Goal: Information Seeking & Learning: Learn about a topic

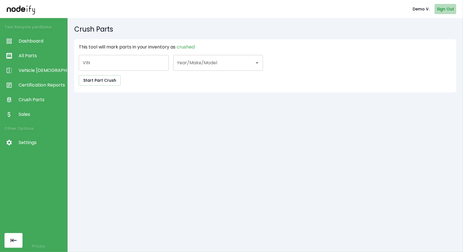
click at [445, 10] on button "Sign Out" at bounding box center [446, 9] width 22 height 10
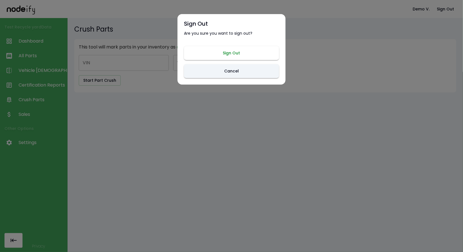
click at [238, 50] on button "Sign Out" at bounding box center [231, 53] width 95 height 14
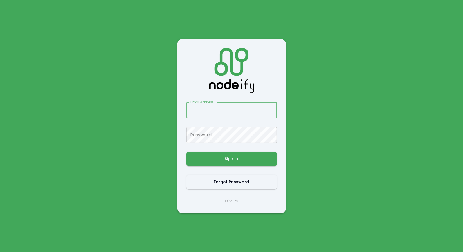
type input "**********"
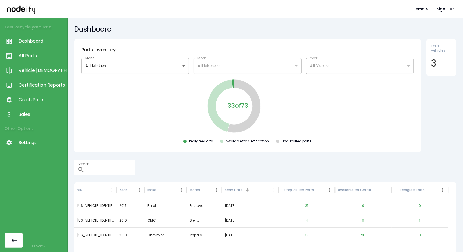
scroll to position [27, 0]
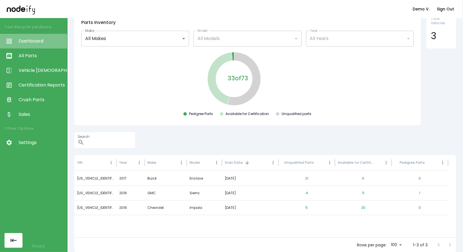
click at [35, 41] on span "Dashboard" at bounding box center [42, 41] width 46 height 7
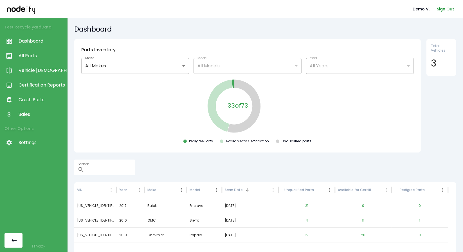
click at [440, 6] on button "Sign Out" at bounding box center [446, 9] width 22 height 10
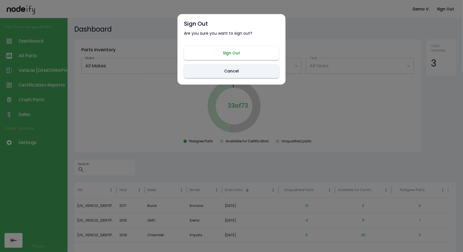
click at [254, 49] on button "Sign Out" at bounding box center [231, 53] width 95 height 14
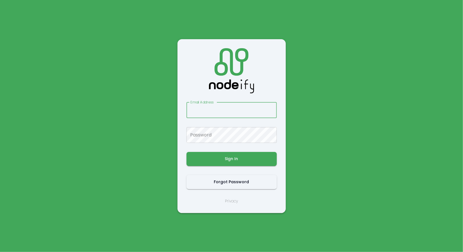
type input "**********"
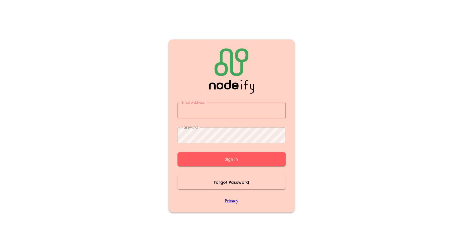
type input "**********"
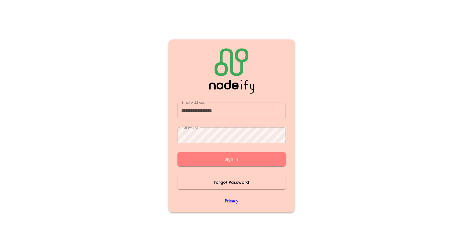
click at [227, 160] on button "Sign In" at bounding box center [232, 159] width 108 height 14
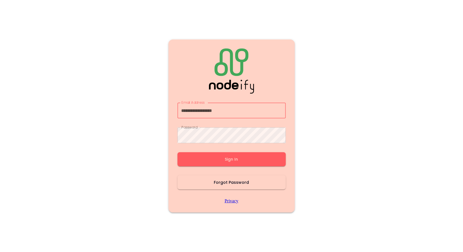
click at [225, 113] on input "**********" at bounding box center [232, 110] width 108 height 16
click at [219, 158] on button "Sign In" at bounding box center [232, 159] width 108 height 14
click at [225, 156] on button "Sign In" at bounding box center [232, 159] width 108 height 14
click at [227, 111] on input "**********" at bounding box center [232, 110] width 108 height 16
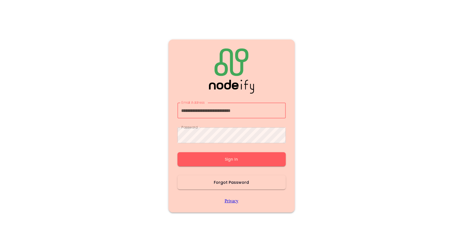
click at [227, 108] on input "**********" at bounding box center [232, 110] width 108 height 16
type input "**********"
click at [218, 163] on button "Sign In" at bounding box center [232, 159] width 108 height 14
click at [218, 162] on button "Sign In" at bounding box center [232, 159] width 108 height 14
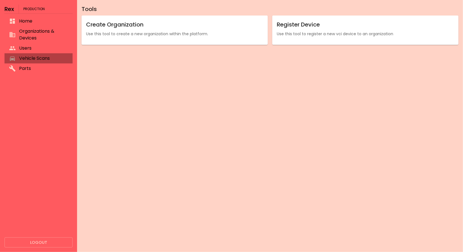
click at [35, 60] on span "Vehicle Scans" at bounding box center [43, 58] width 49 height 7
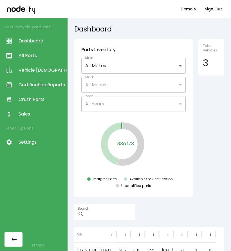
click at [225, 13] on div "Demo V. Sign Out" at bounding box center [115, 9] width 231 height 18
drag, startPoint x: 225, startPoint y: 13, endPoint x: 222, endPoint y: 11, distance: 3.4
click at [222, 11] on div "Demo V. Sign Out" at bounding box center [115, 9] width 231 height 18
click at [222, 11] on button "Sign Out" at bounding box center [214, 9] width 22 height 10
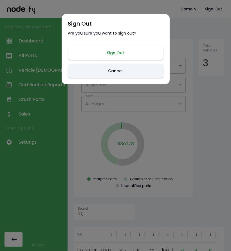
click at [114, 49] on button "Sign Out" at bounding box center [115, 53] width 95 height 14
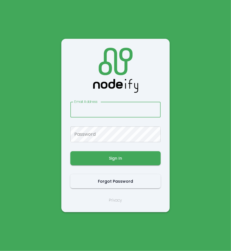
type input "**********"
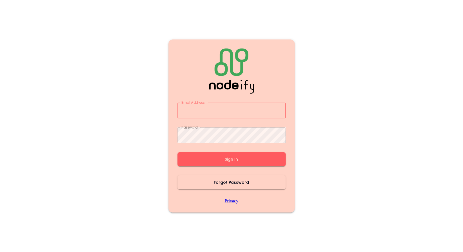
type input "**********"
click at [213, 157] on button "Sign In" at bounding box center [232, 159] width 108 height 14
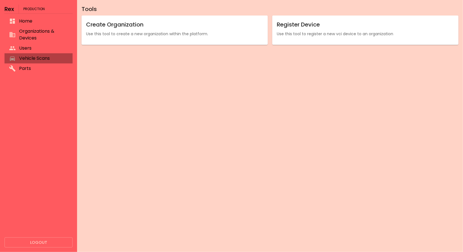
click at [35, 56] on span "Vehicle Scans" at bounding box center [43, 58] width 49 height 7
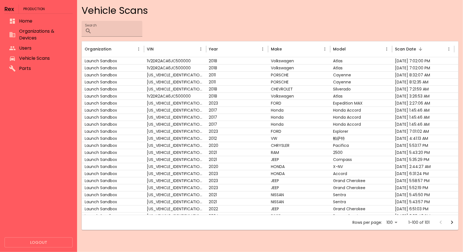
click at [463, 134] on div "Vehicle Scans Search ​ Organization VIN Year Make Model Scan Date Launch Sandbo…" at bounding box center [270, 126] width 386 height 252
click at [167, 89] on div "3GCUKSEJ7JG374062" at bounding box center [175, 88] width 62 height 7
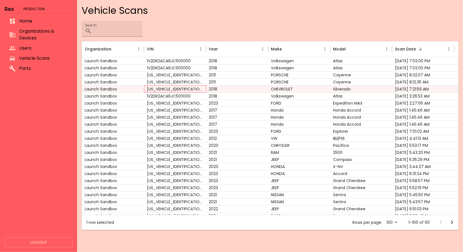
click at [167, 88] on div "3GCUKSEJ7JG374062" at bounding box center [175, 88] width 62 height 7
click at [215, 88] on div "2018" at bounding box center [237, 88] width 62 height 7
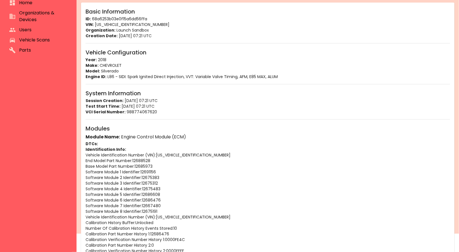
scroll to position [13, 0]
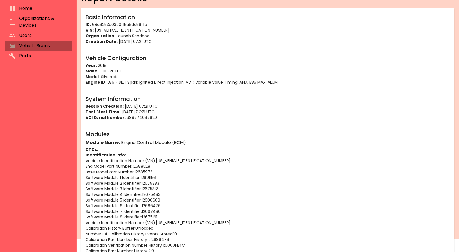
click at [35, 48] on span "Vehicle Scans" at bounding box center [43, 45] width 48 height 7
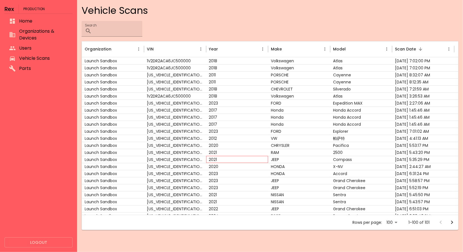
click at [232, 159] on div "2021" at bounding box center [237, 159] width 62 height 7
click at [215, 159] on div "2021" at bounding box center [237, 159] width 62 height 7
click at [215, 158] on div "2021" at bounding box center [237, 159] width 62 height 7
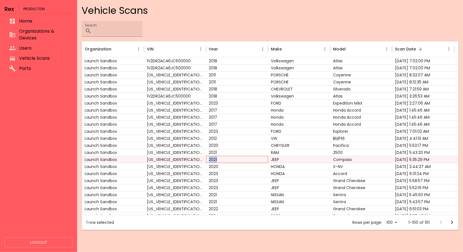
click at [215, 158] on div "2021" at bounding box center [237, 159] width 62 height 7
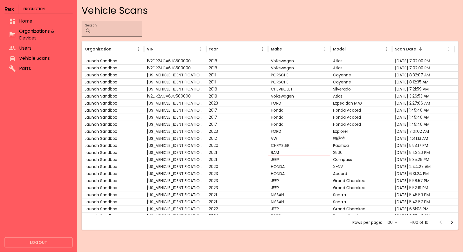
click at [280, 152] on div "RAM" at bounding box center [299, 152] width 62 height 7
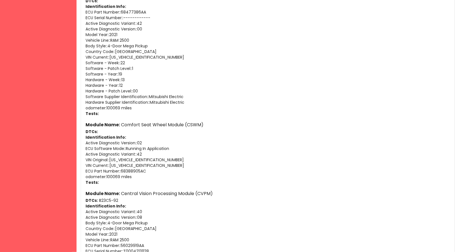
scroll to position [2619, 0]
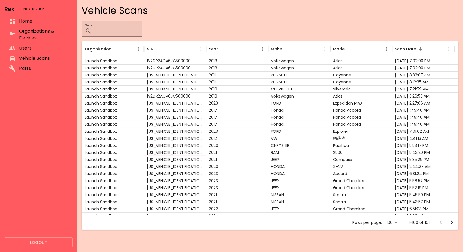
click at [164, 150] on div "3C6UR5NL3MG559624" at bounding box center [175, 152] width 62 height 7
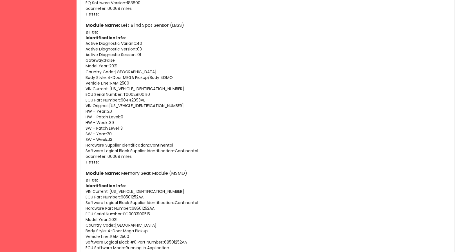
scroll to position [1892, 0]
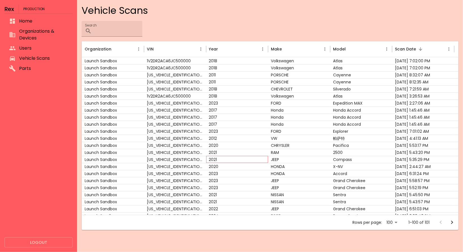
click at [229, 160] on div "2021" at bounding box center [237, 159] width 62 height 7
click at [216, 158] on div "2021" at bounding box center [237, 159] width 62 height 7
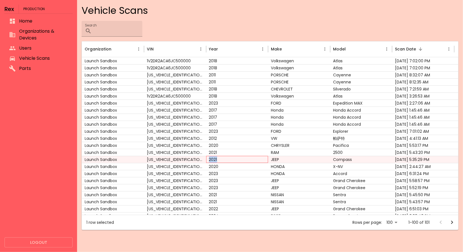
click at [216, 158] on div "2021" at bounding box center [237, 159] width 62 height 7
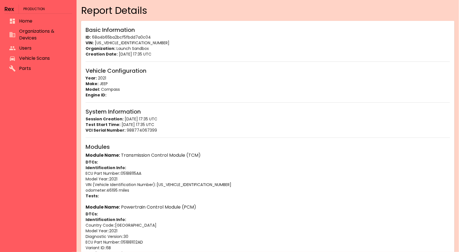
click at [26, 25] on li "Home" at bounding box center [39, 21] width 68 height 10
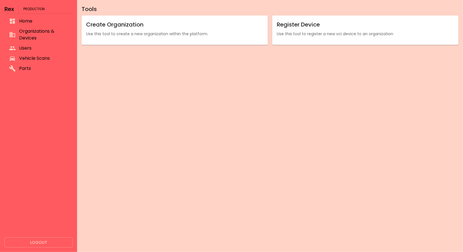
click at [32, 31] on span "Organizations & Devices" at bounding box center [43, 35] width 49 height 14
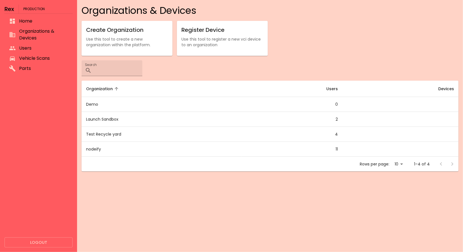
click at [29, 41] on span "Organizations & Devices" at bounding box center [43, 35] width 49 height 14
click at [26, 57] on span "Vehicle Scans" at bounding box center [43, 58] width 49 height 7
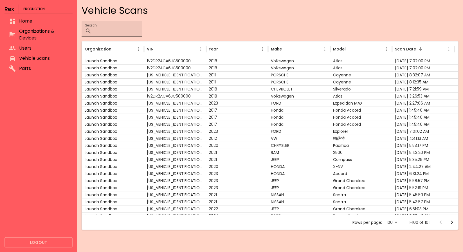
click at [24, 239] on button "Logout" at bounding box center [39, 242] width 68 height 10
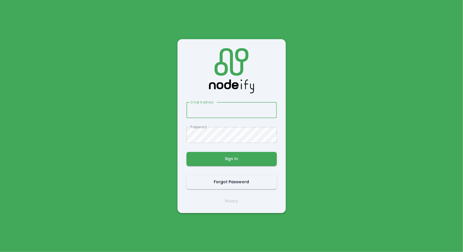
type input "**********"
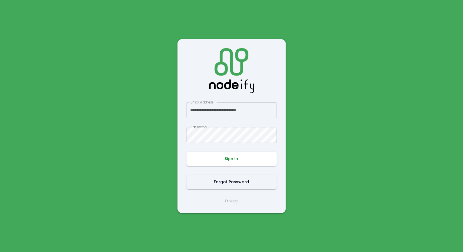
click at [225, 162] on button "Sign In" at bounding box center [232, 159] width 90 height 14
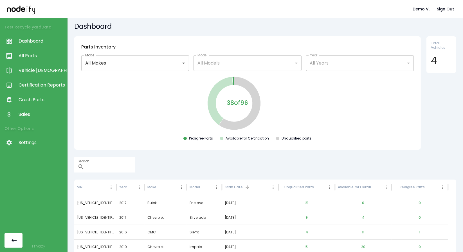
scroll to position [27, 0]
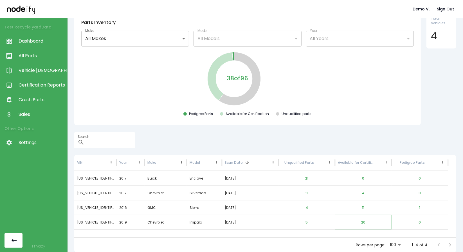
click at [364, 218] on button "20" at bounding box center [363, 222] width 13 height 14
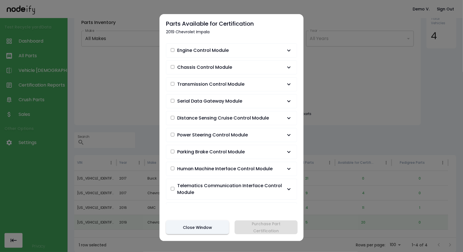
click at [218, 47] on span "Engine Control Module" at bounding box center [203, 50] width 52 height 7
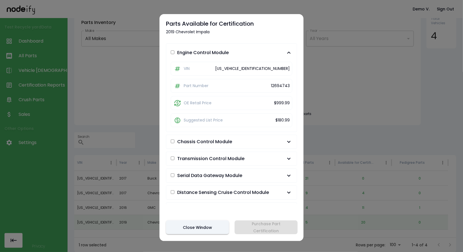
click at [218, 50] on span "Engine Control Module" at bounding box center [203, 52] width 52 height 7
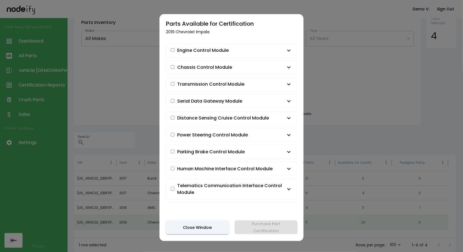
click at [255, 112] on button "Distance Sensing Cruise Control Module" at bounding box center [231, 118] width 131 height 14
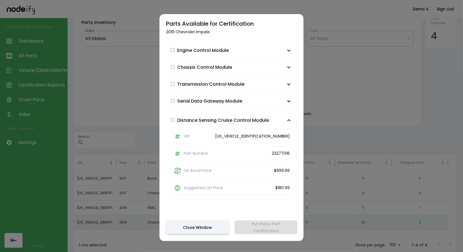
click at [255, 112] on button "Distance Sensing Cruise Control Module" at bounding box center [231, 120] width 131 height 18
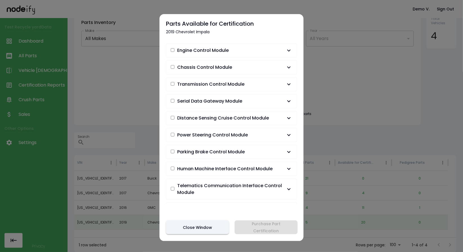
click at [251, 140] on div "Engine Control Module VIN [US_VEHICLE_IDENTIFICATION_NUMBER] Part Number 126947…" at bounding box center [231, 123] width 131 height 164
click at [252, 137] on button "Power Steering Control Module" at bounding box center [231, 135] width 131 height 14
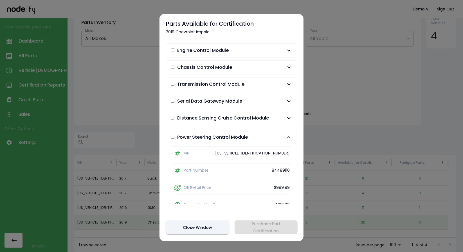
click at [252, 137] on span "Power Steering Control Module" at bounding box center [228, 137] width 115 height 7
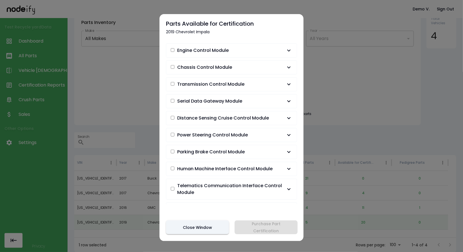
click at [238, 162] on button "Human Machine Interface Control Module" at bounding box center [231, 169] width 131 height 14
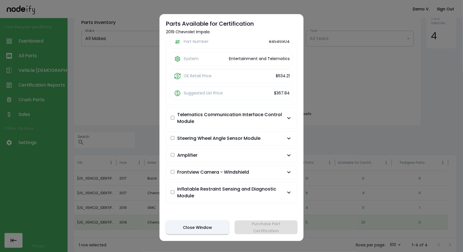
scroll to position [163, 0]
click at [238, 165] on button "Frontview Camera - Windshield" at bounding box center [231, 172] width 131 height 14
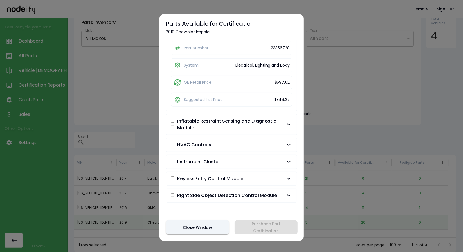
click at [249, 145] on button "HVAC Controls" at bounding box center [231, 145] width 131 height 14
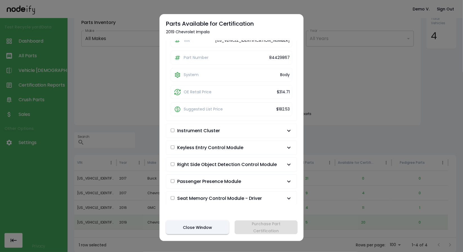
scroll to position [263, 0]
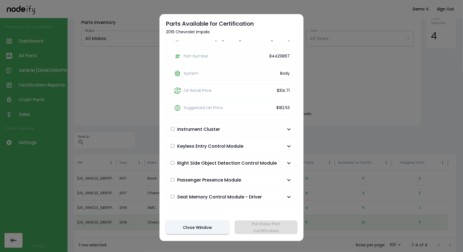
click at [349, 47] on div at bounding box center [231, 126] width 463 height 252
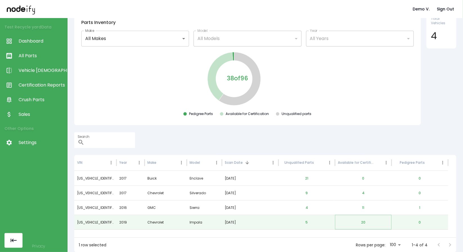
scroll to position [19, 0]
